Goal: Task Accomplishment & Management: Manage account settings

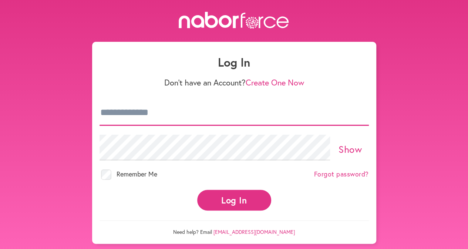
click at [104, 114] on input "email" at bounding box center [234, 113] width 269 height 26
type input "**********"
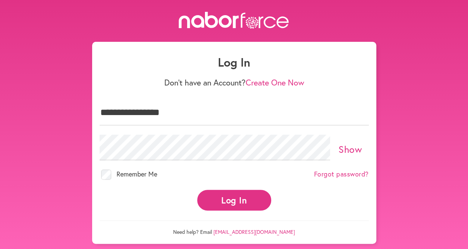
click at [243, 200] on button "Log In" at bounding box center [234, 200] width 74 height 20
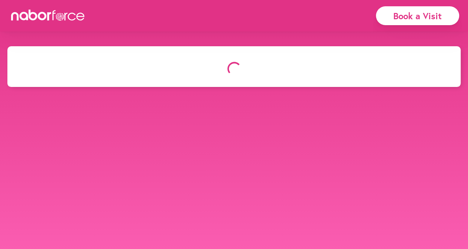
click at [158, 26] on div "Book a Visit" at bounding box center [234, 15] width 468 height 31
